Goal: Information Seeking & Learning: Learn about a topic

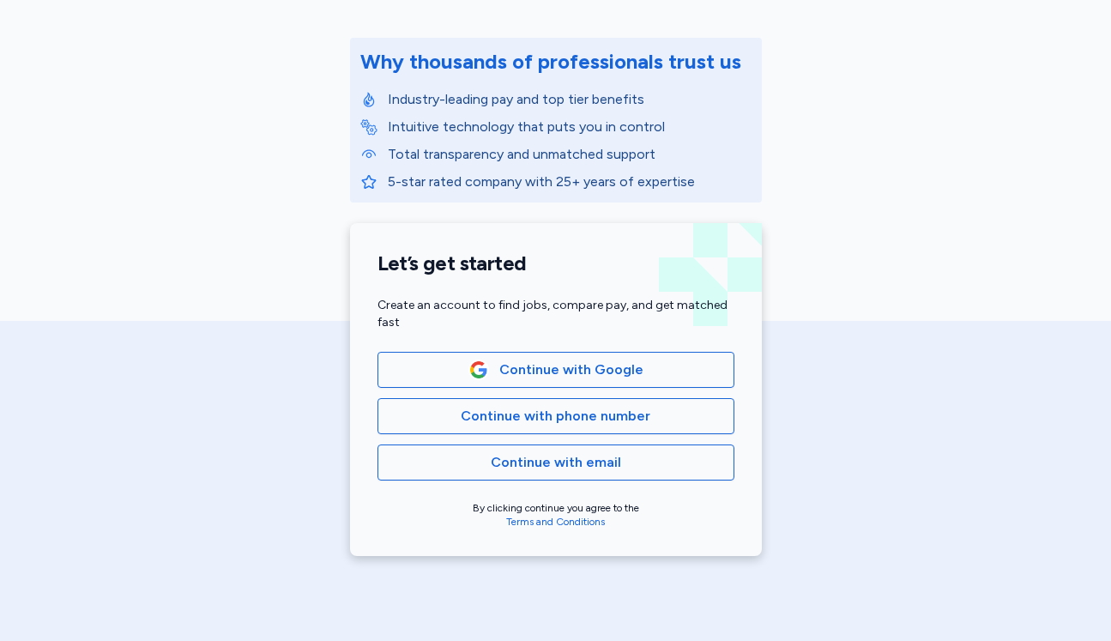
scroll to position [201, 0]
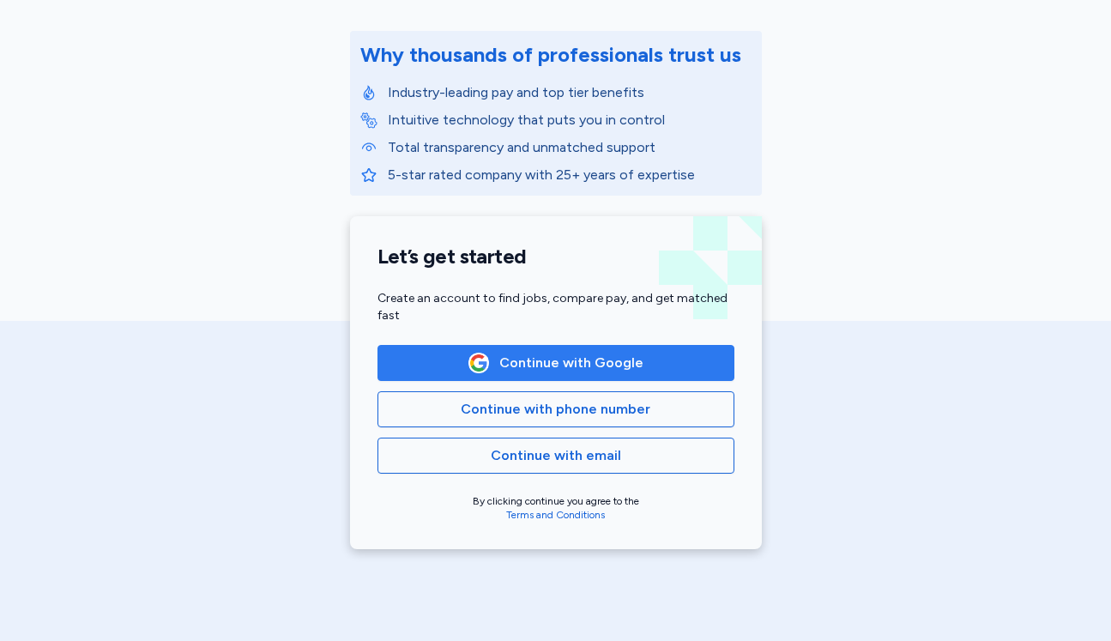
click at [557, 360] on span "Continue with Google" at bounding box center [572, 363] width 144 height 21
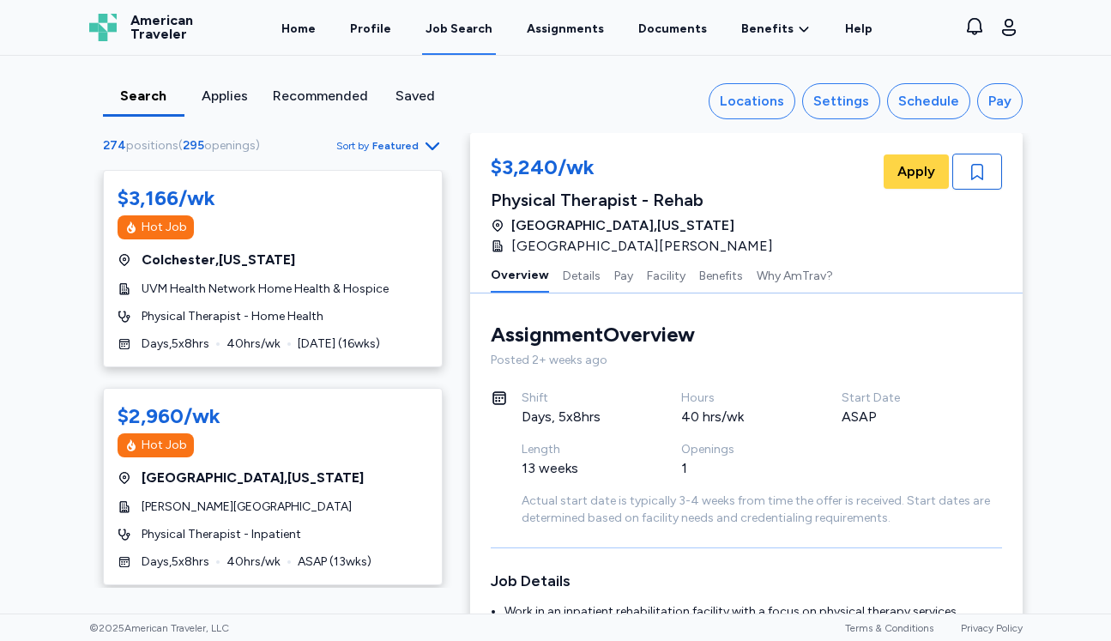
click at [392, 147] on span "Featured" at bounding box center [395, 146] width 46 height 14
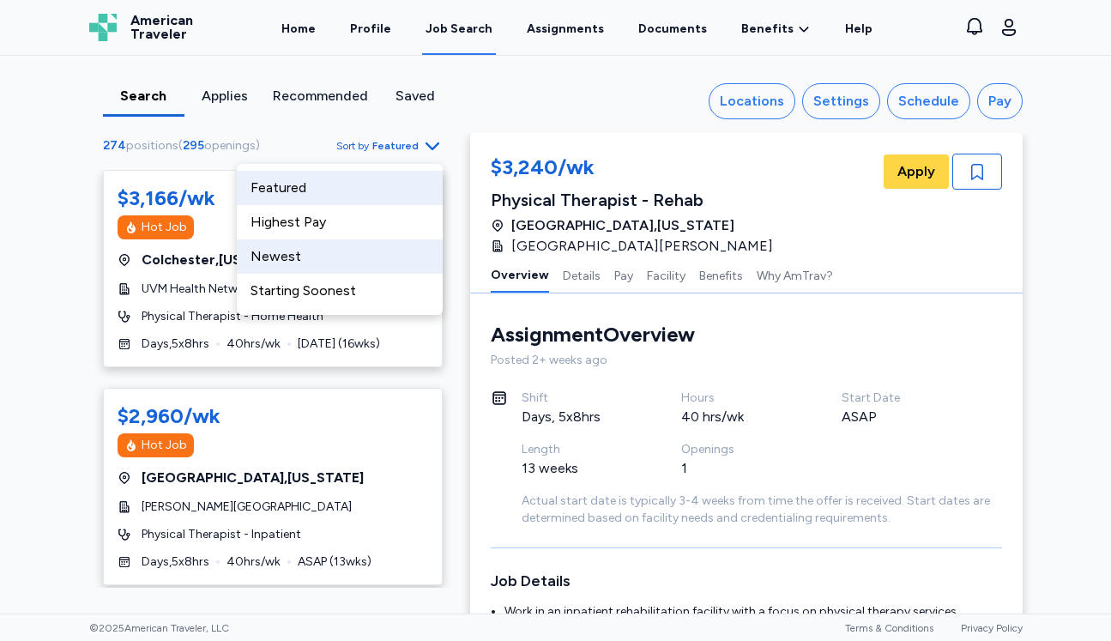
click at [371, 263] on div "Newest" at bounding box center [340, 256] width 206 height 34
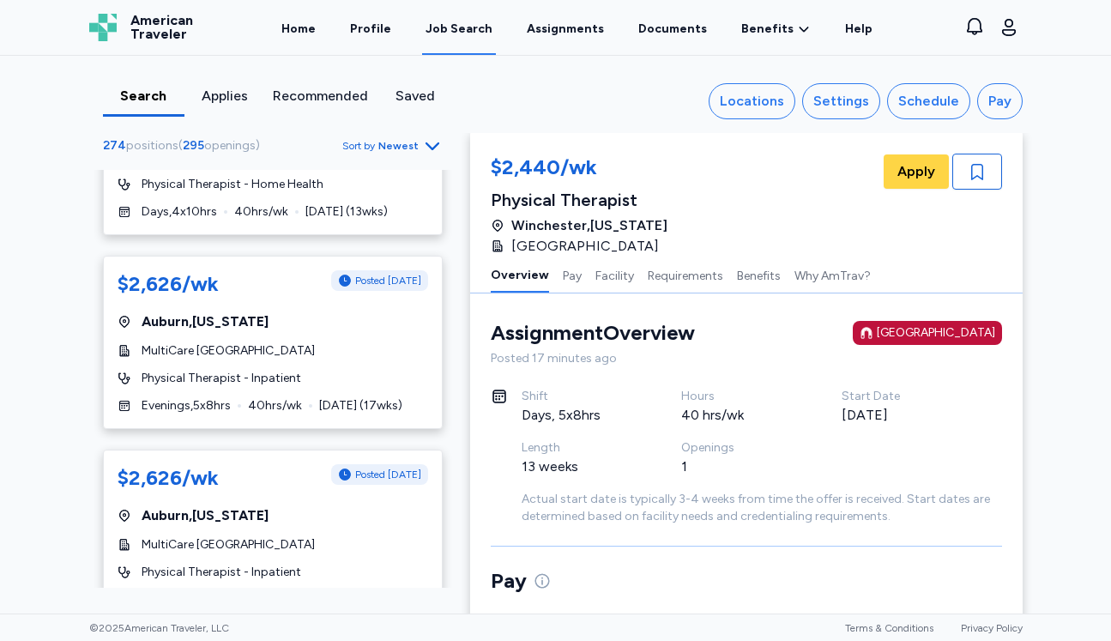
scroll to position [4637, 0]
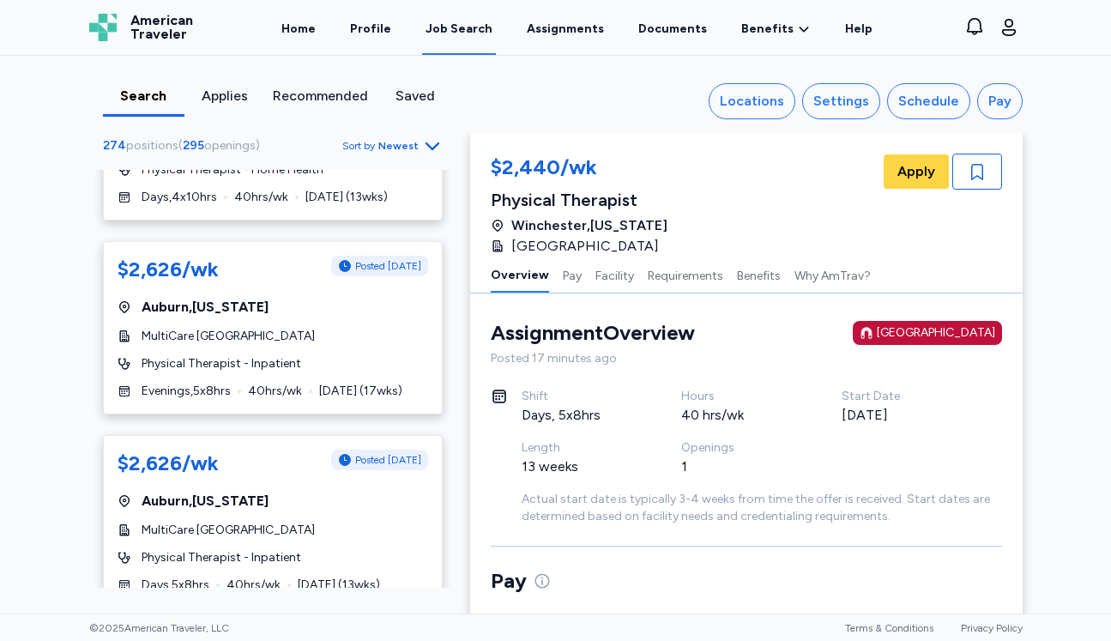
click at [402, 141] on span "Newest" at bounding box center [398, 146] width 40 height 14
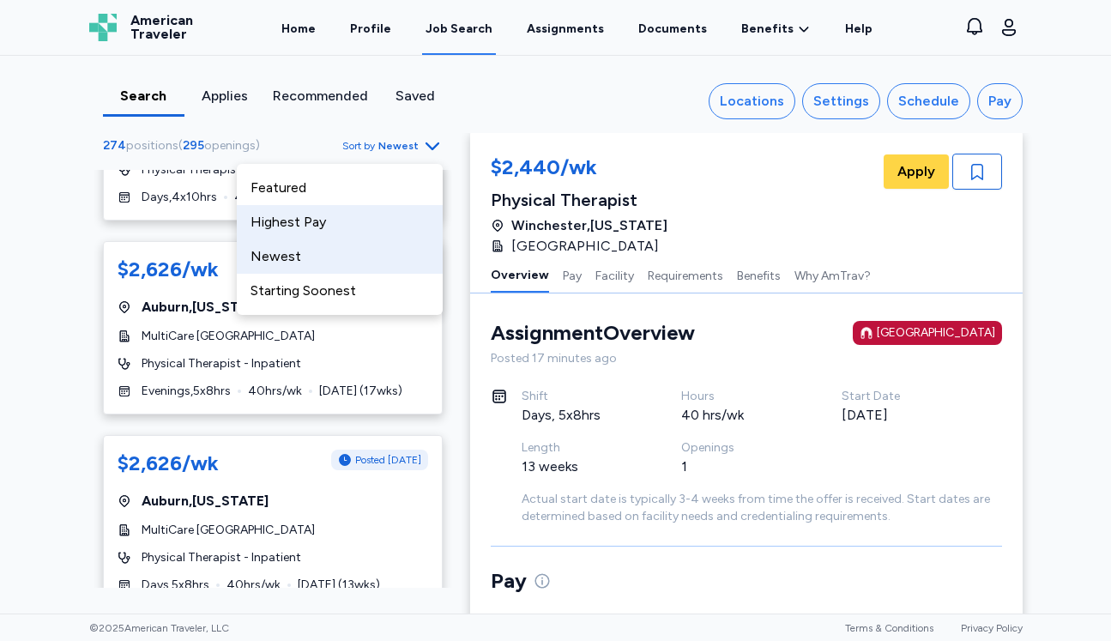
click at [334, 229] on div "Highest Pay" at bounding box center [340, 222] width 206 height 34
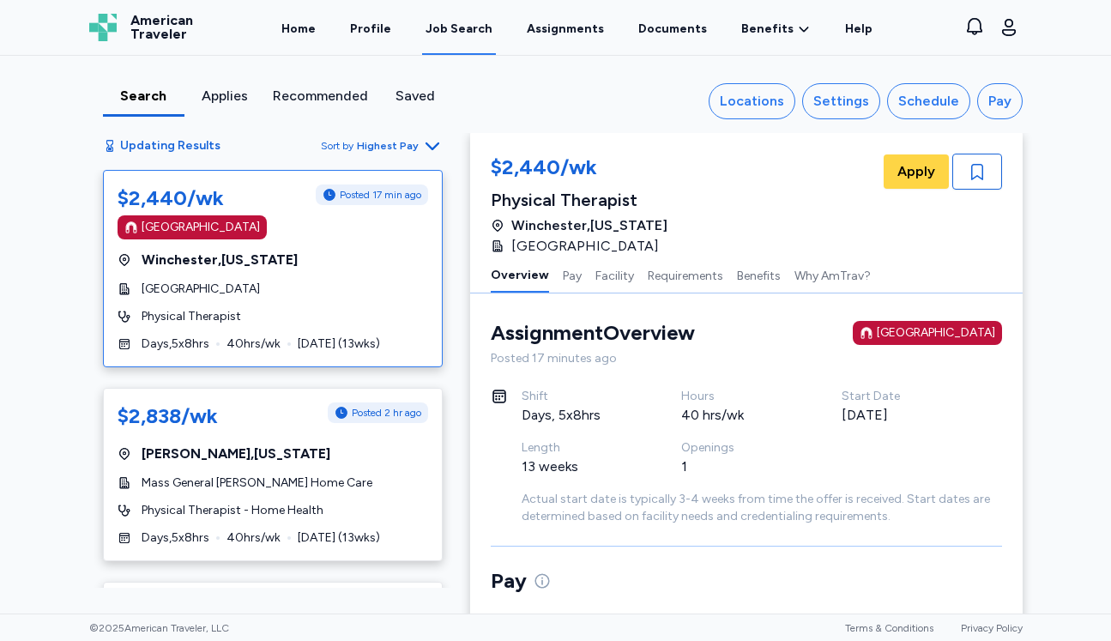
click at [403, 151] on span "Highest Pay" at bounding box center [388, 146] width 62 height 14
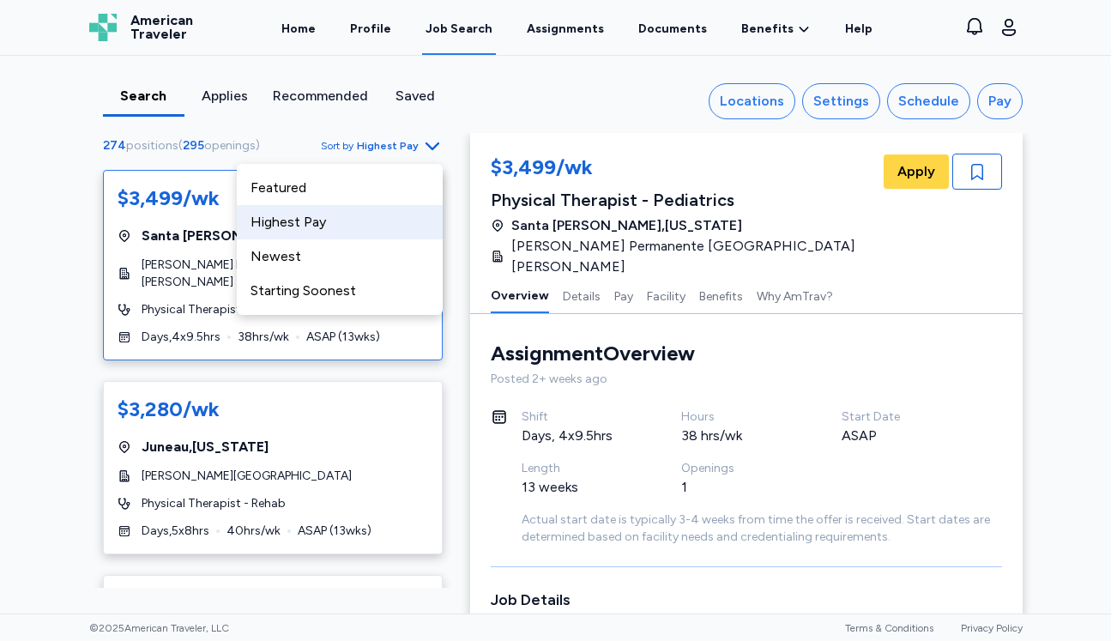
click at [403, 151] on span "Highest Pay" at bounding box center [388, 146] width 62 height 14
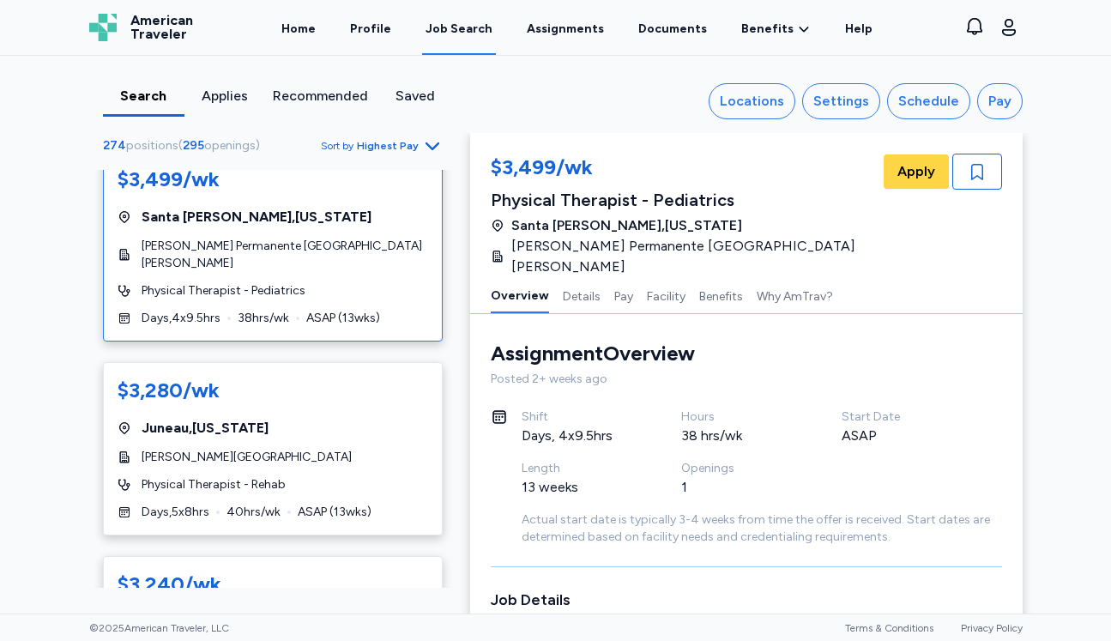
scroll to position [30, 0]
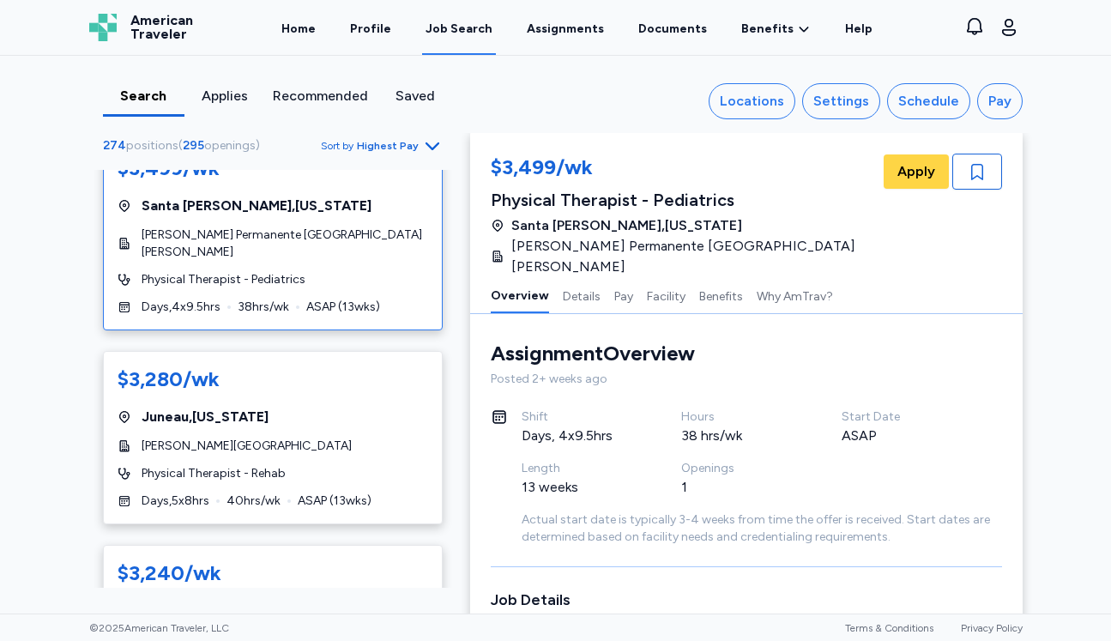
click at [375, 271] on div "Physical Therapist - Pediatrics" at bounding box center [273, 279] width 311 height 17
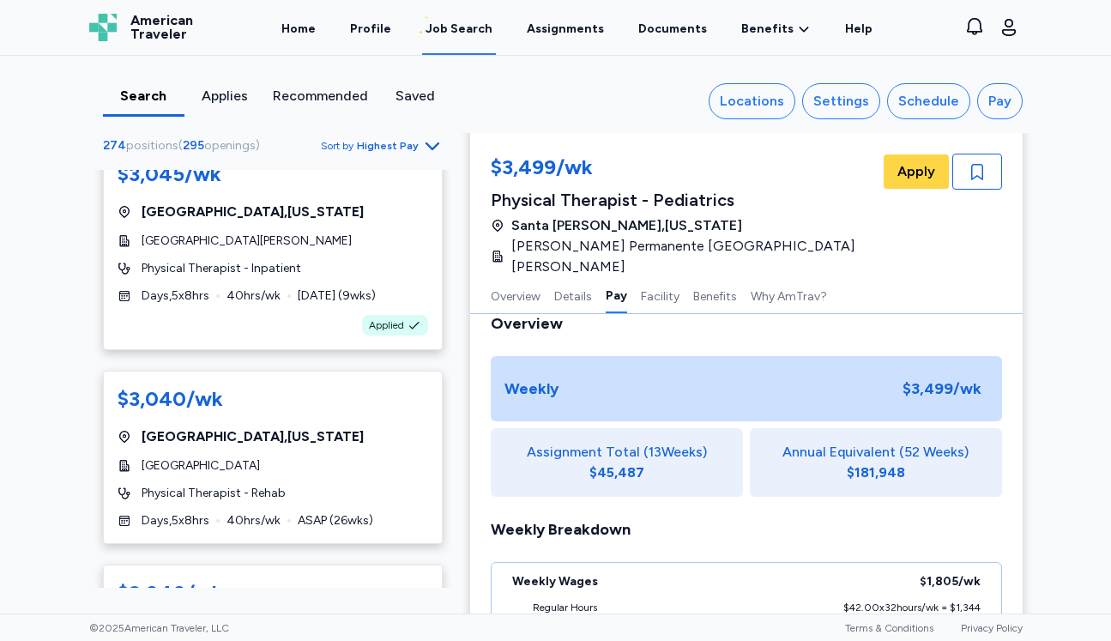
scroll to position [1419, 0]
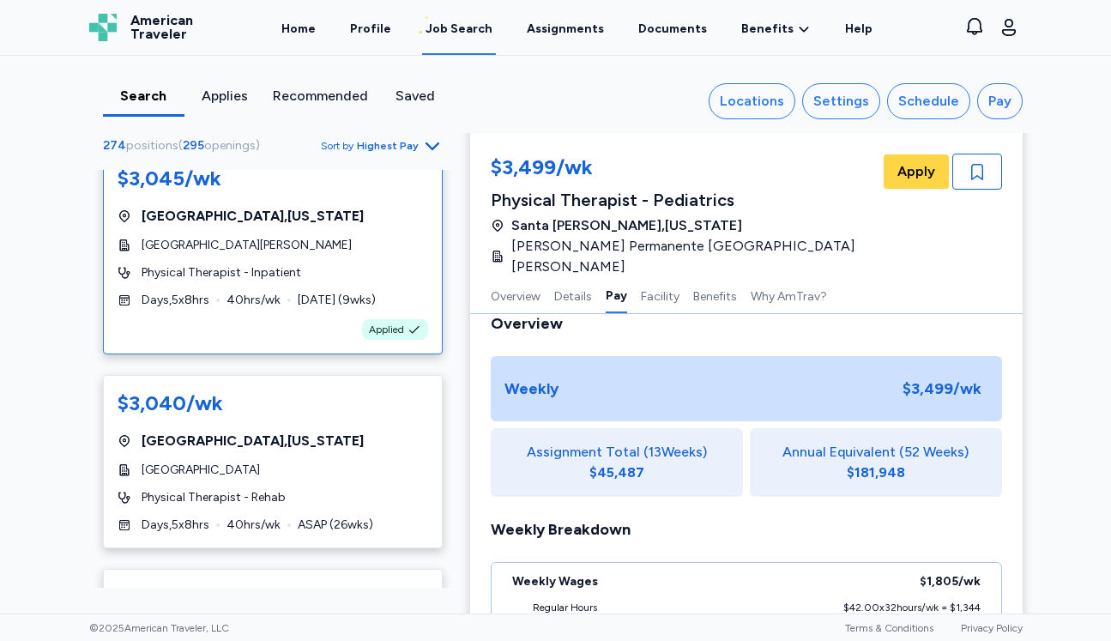
click at [197, 319] on div "Applied" at bounding box center [273, 329] width 311 height 21
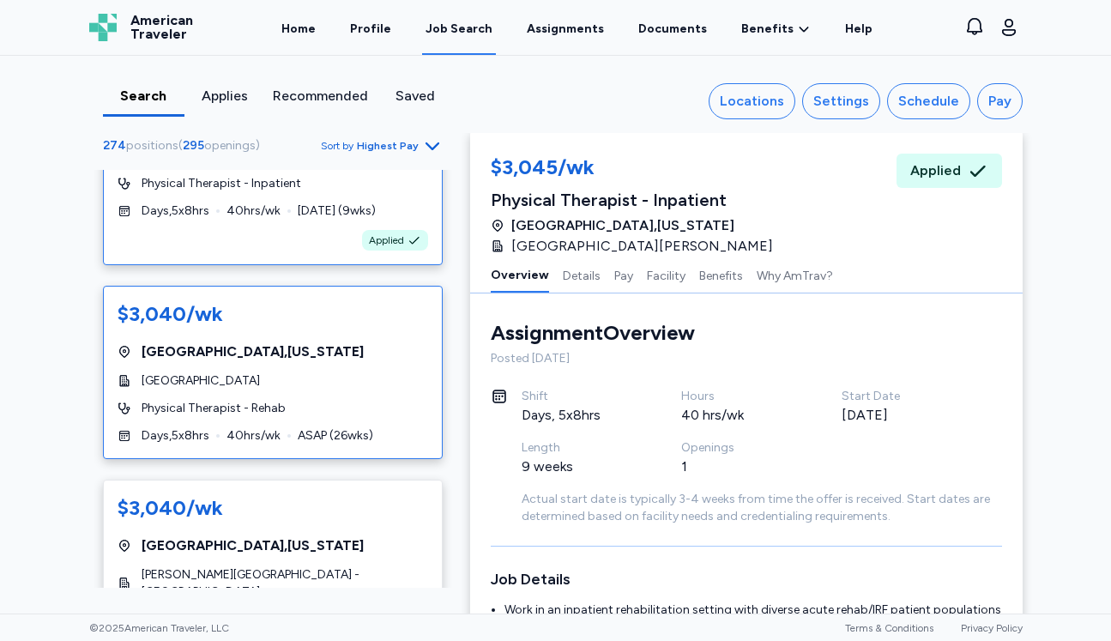
scroll to position [1493, 0]
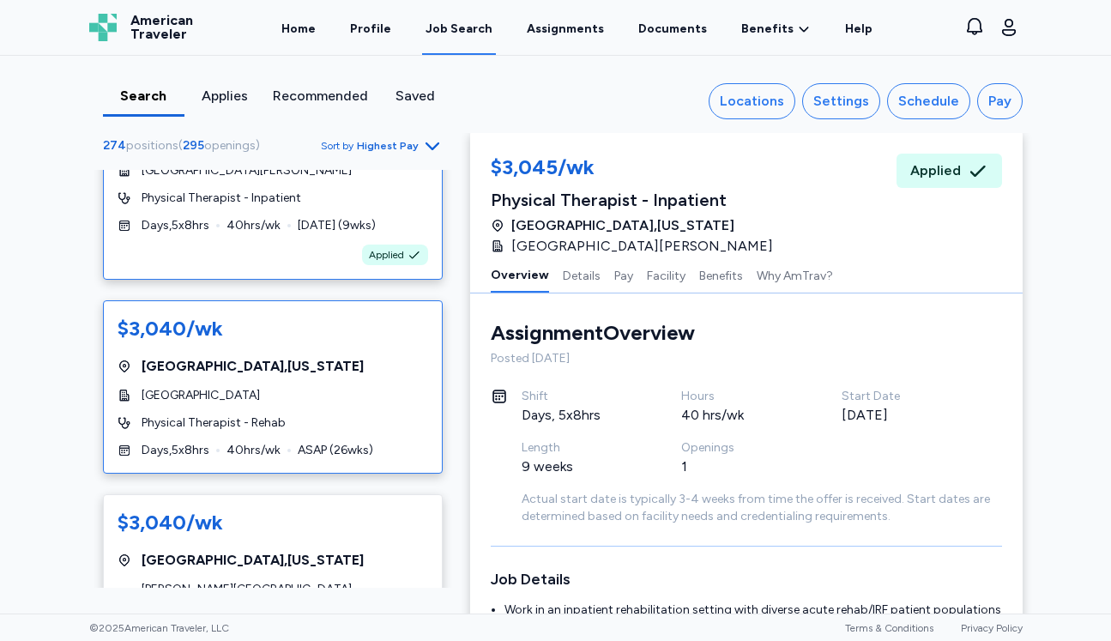
click at [336, 317] on div "$3,040/wk" at bounding box center [273, 328] width 311 height 27
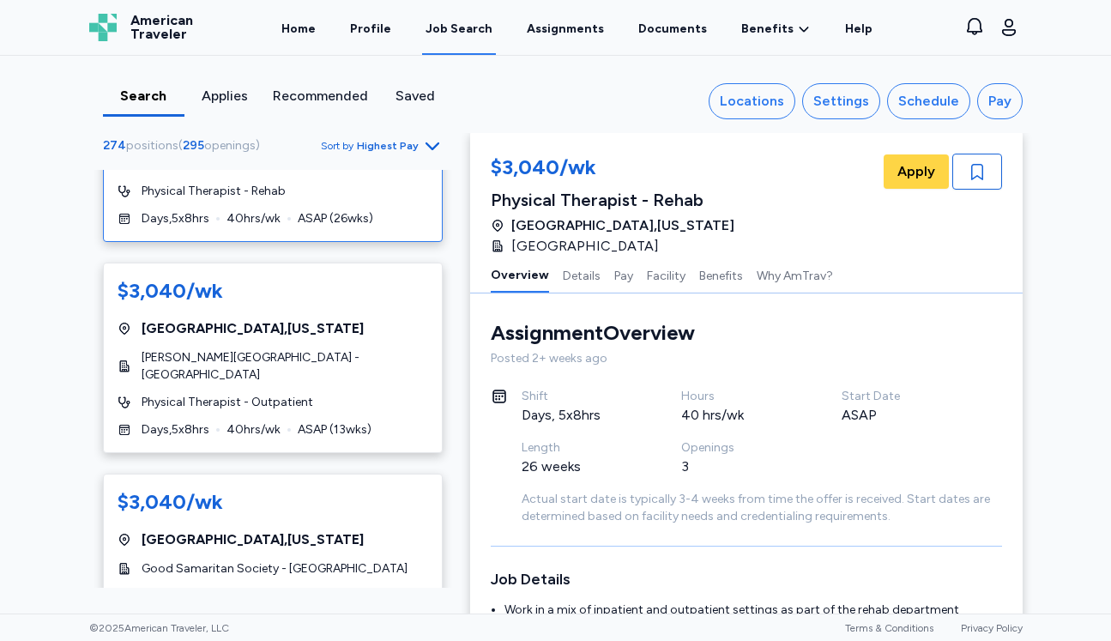
scroll to position [1729, 0]
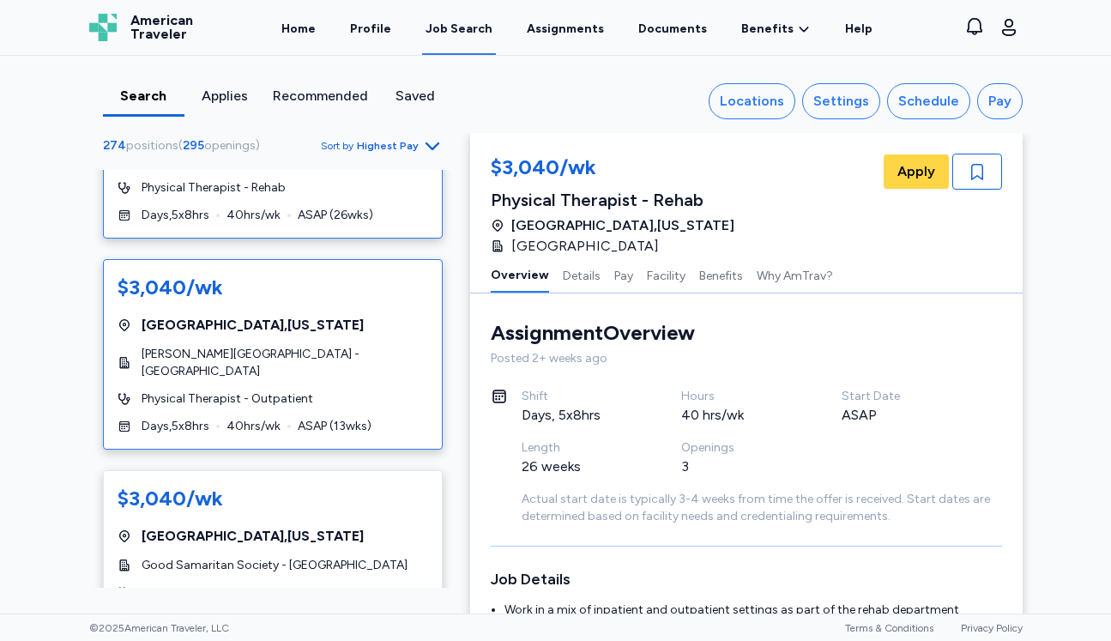
click at [391, 418] on div "Days , 5 x 8 hrs 40 hrs/wk ASAP ( 13 wks)" at bounding box center [273, 426] width 311 height 17
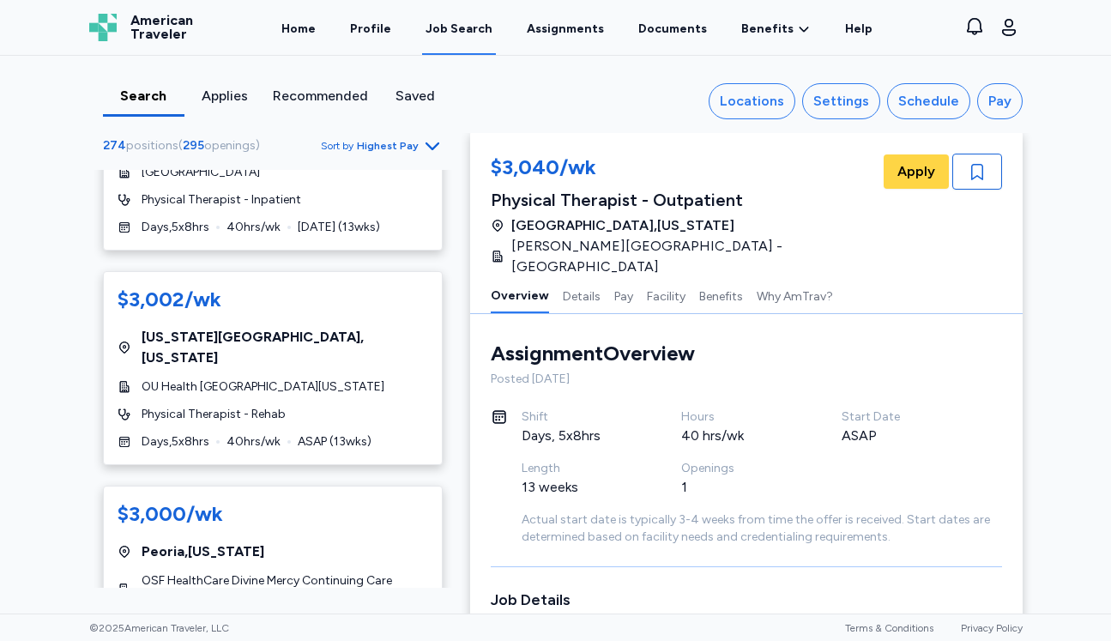
scroll to position [2308, 0]
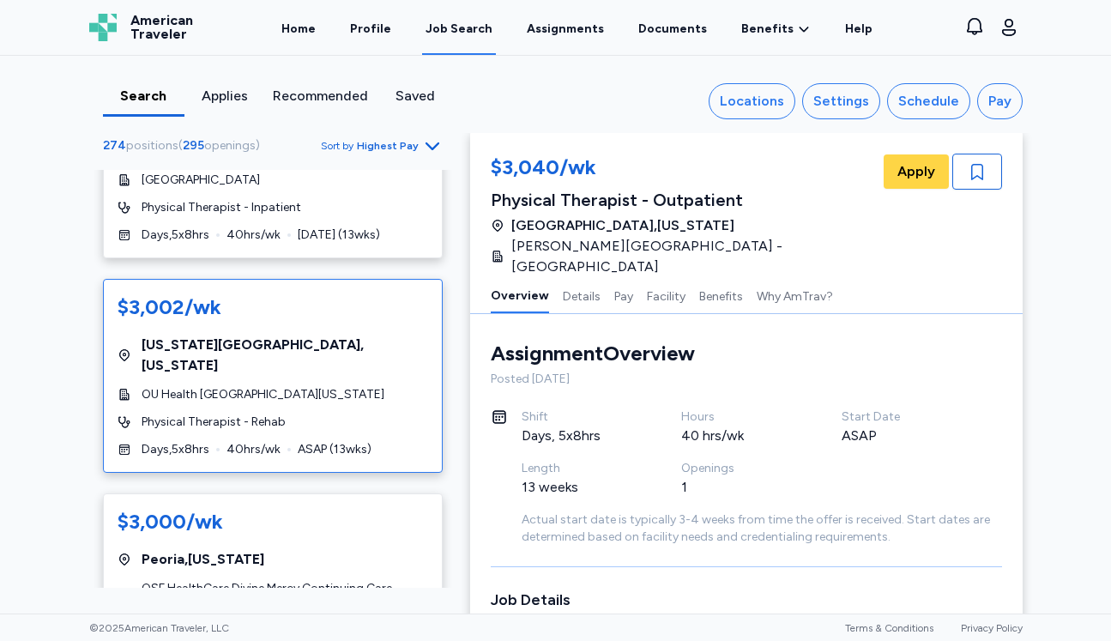
click at [392, 335] on div "[US_STATE][GEOGRAPHIC_DATA] , [US_STATE]" at bounding box center [273, 355] width 311 height 41
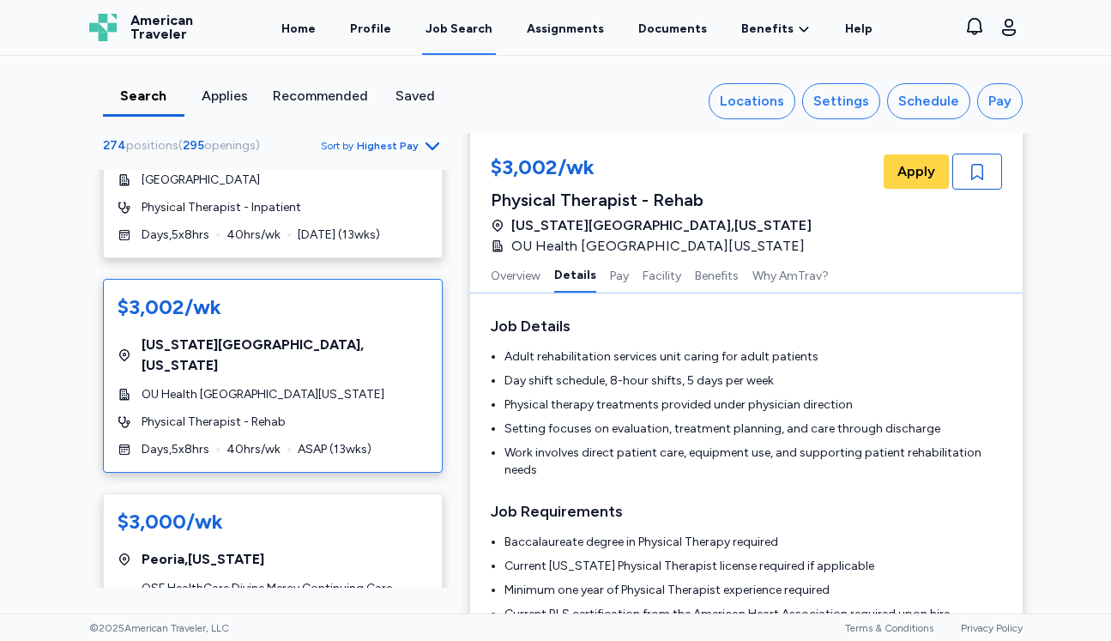
scroll to position [254, 0]
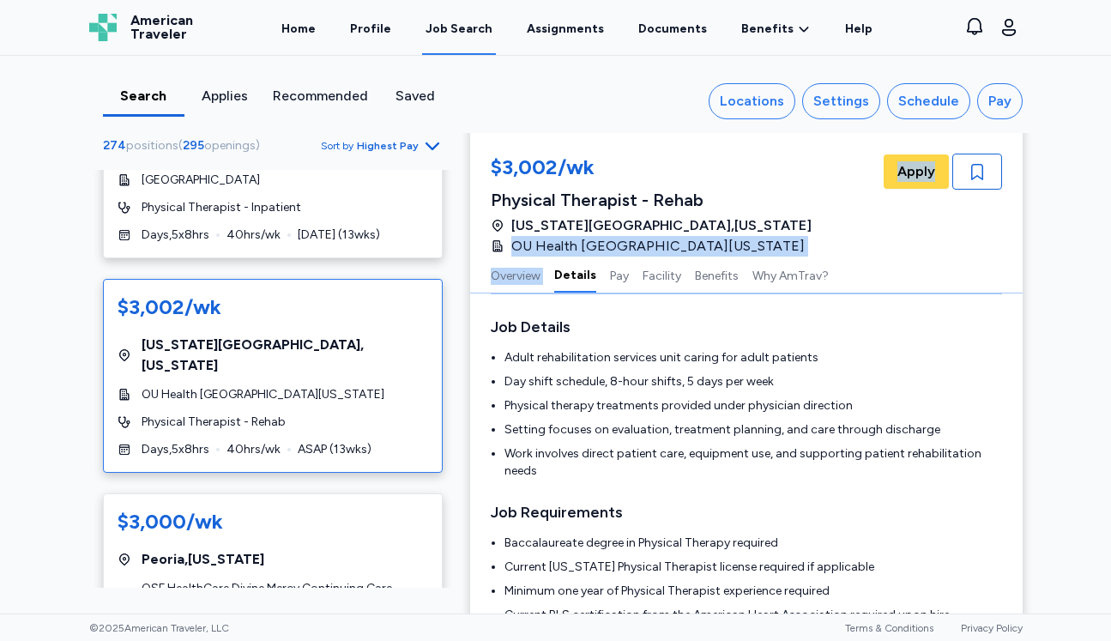
drag, startPoint x: 510, startPoint y: 245, endPoint x: 583, endPoint y: 257, distance: 73.8
click at [583, 257] on div "$3,002/wk Physical Therapist - Rehab [US_STATE][GEOGRAPHIC_DATA] , [US_STATE] O…" at bounding box center [746, 213] width 553 height 160
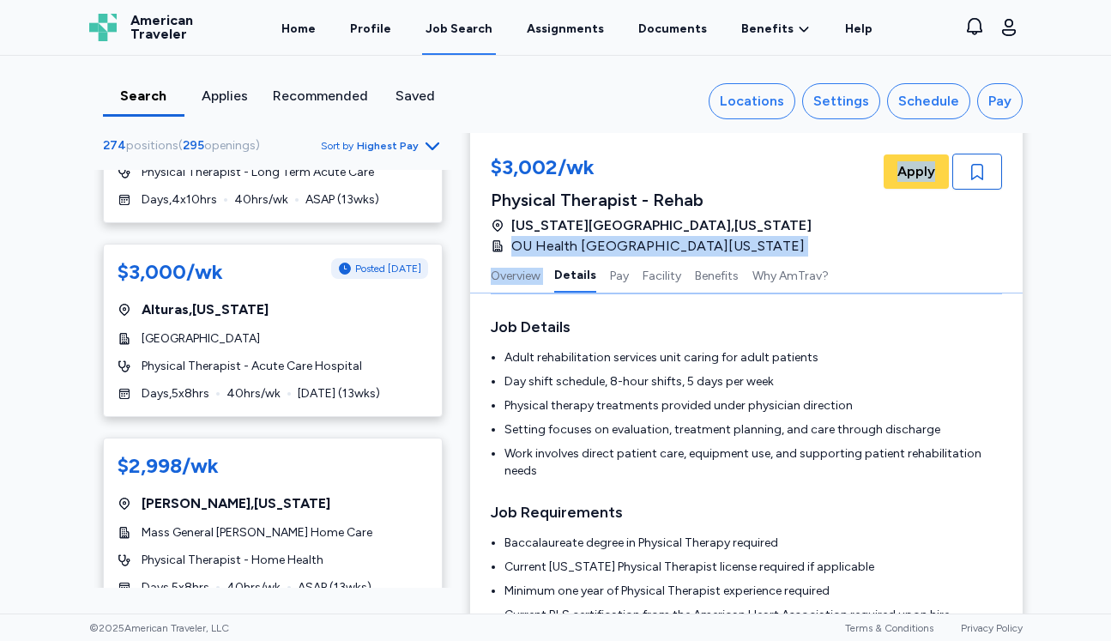
scroll to position [2779, 0]
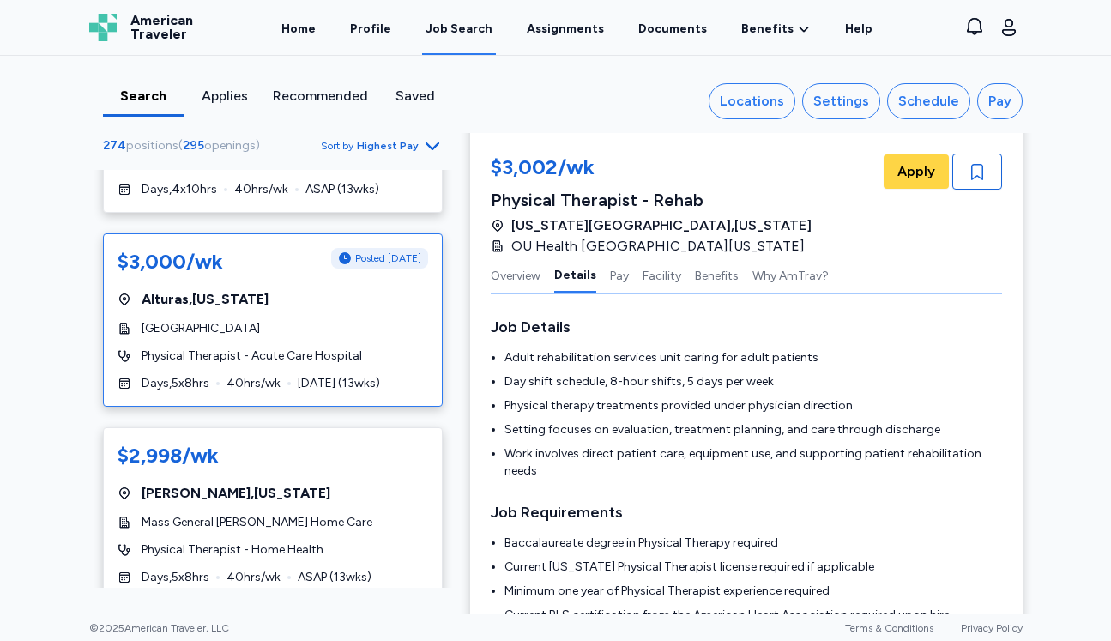
click at [387, 290] on div "$3,000/wk Posted [DATE] [GEOGRAPHIC_DATA] , [US_STATE] [GEOGRAPHIC_DATA] Physic…" at bounding box center [273, 319] width 340 height 173
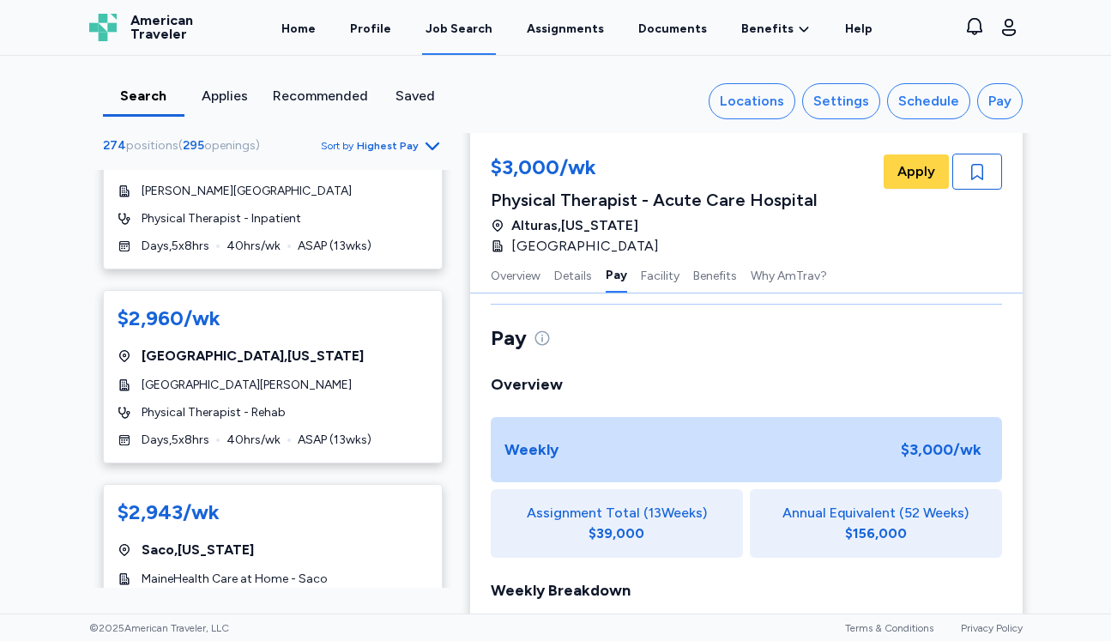
scroll to position [3551, 0]
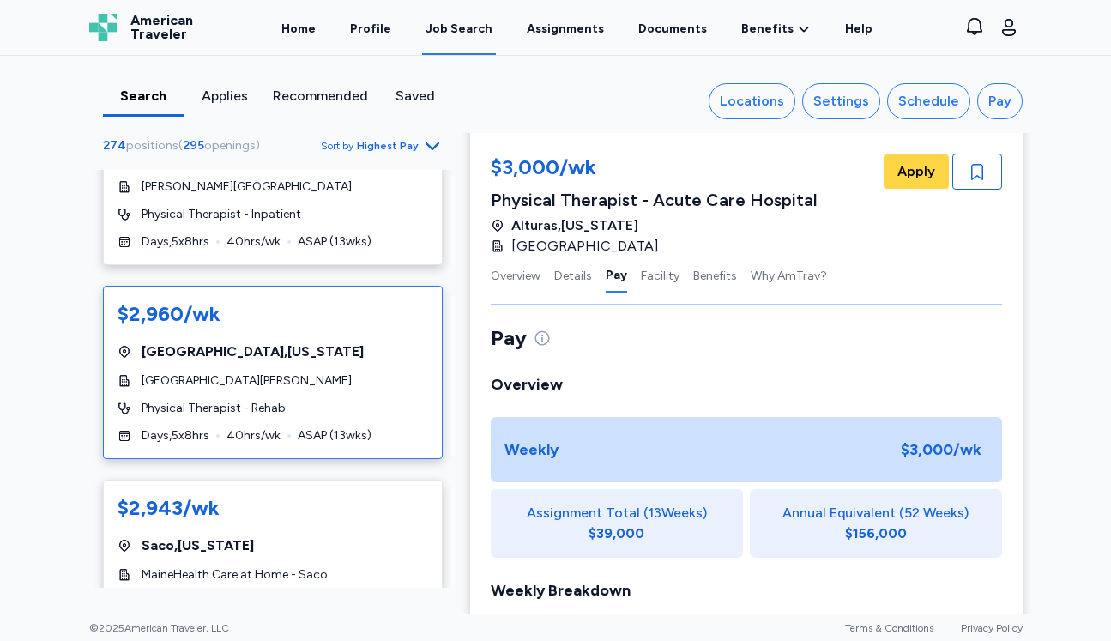
click at [372, 400] on div "Physical Therapist - Rehab" at bounding box center [273, 408] width 311 height 17
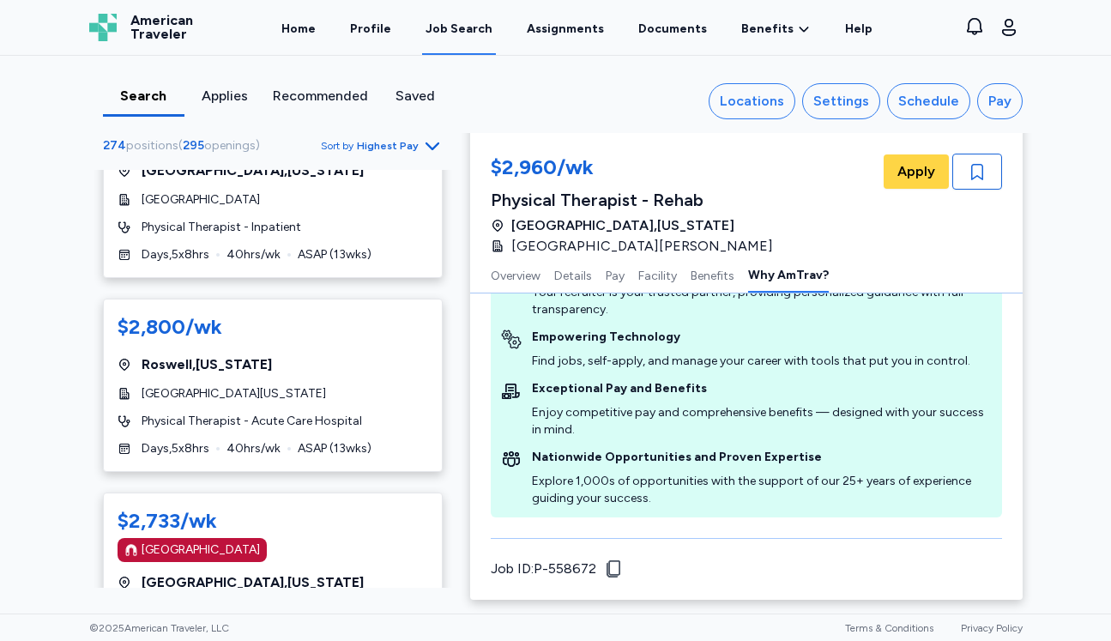
scroll to position [6976, 0]
